Goal: Complete application form: Complete application form

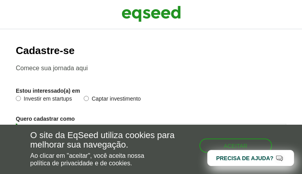
type input "**********"
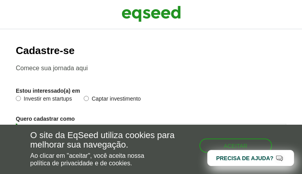
select select "***"
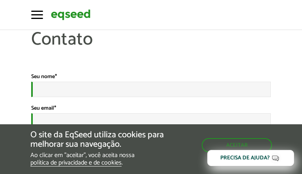
type input "**********"
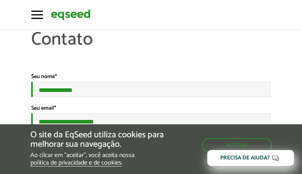
type input "**********"
